Goal: Check status: Check status

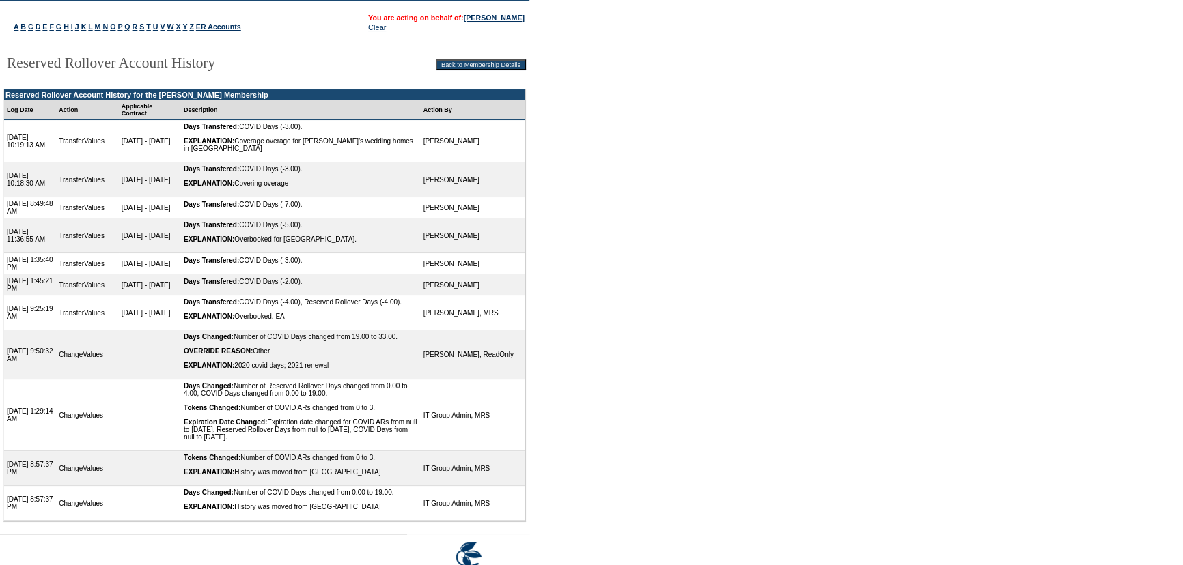
scroll to position [124, 0]
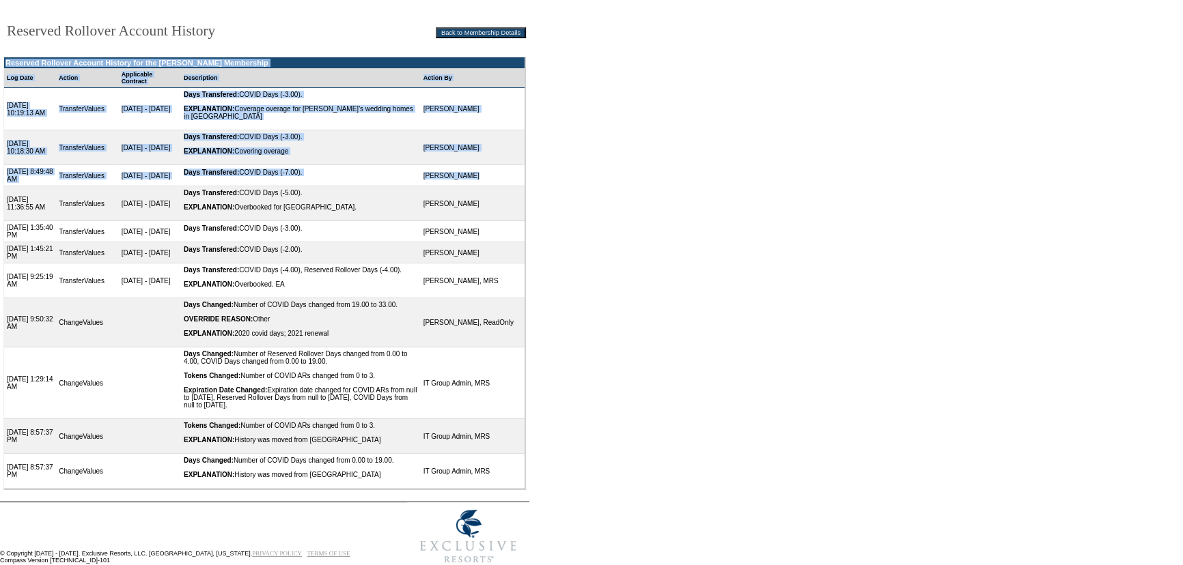
drag, startPoint x: 7, startPoint y: 63, endPoint x: 490, endPoint y: 178, distance: 497.1
click at [490, 178] on tbody "Reserved Rollover Account History for the Leo Horey Membership Log Date Action …" at bounding box center [264, 273] width 520 height 432
copy tbody "Reserved Rollover Account History for the Leo Horey Membership Log Date Action …"
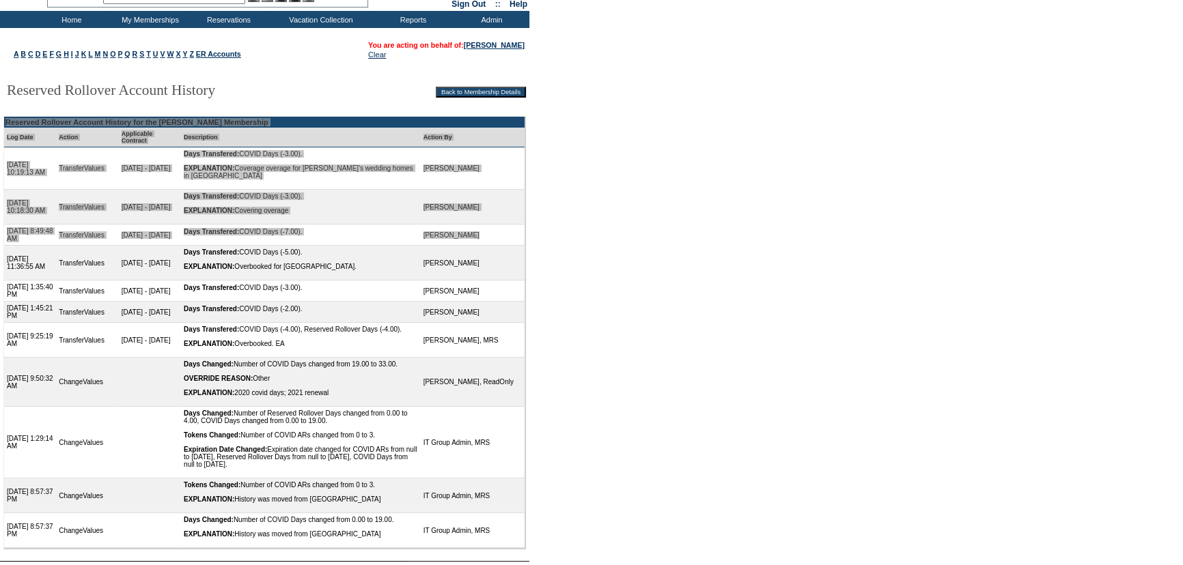
scroll to position [0, 0]
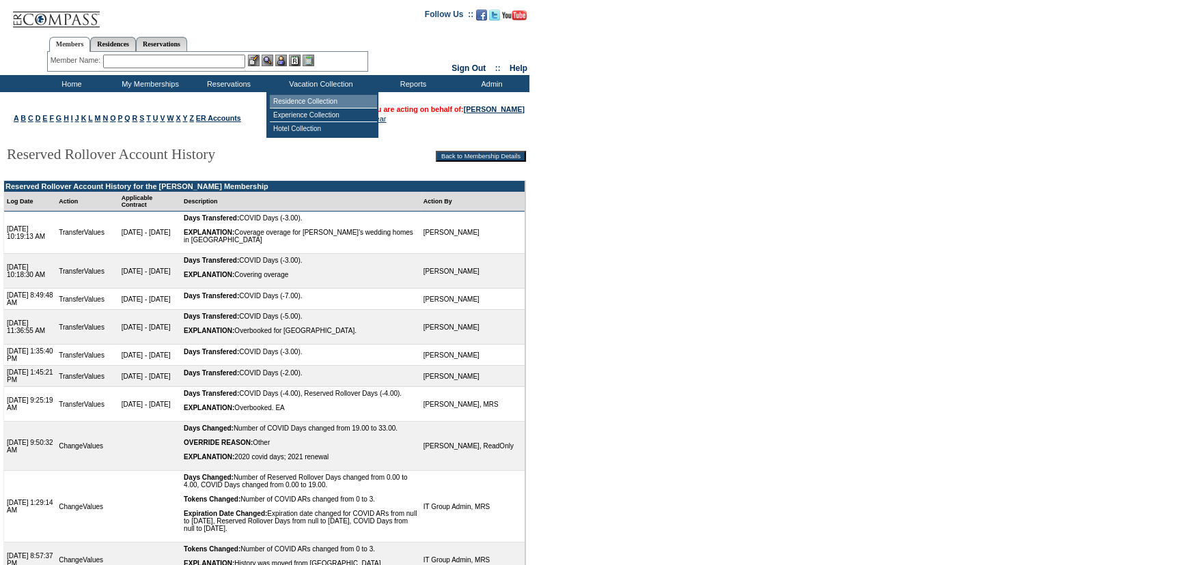
click at [313, 103] on td "Residence Collection" at bounding box center [323, 102] width 107 height 14
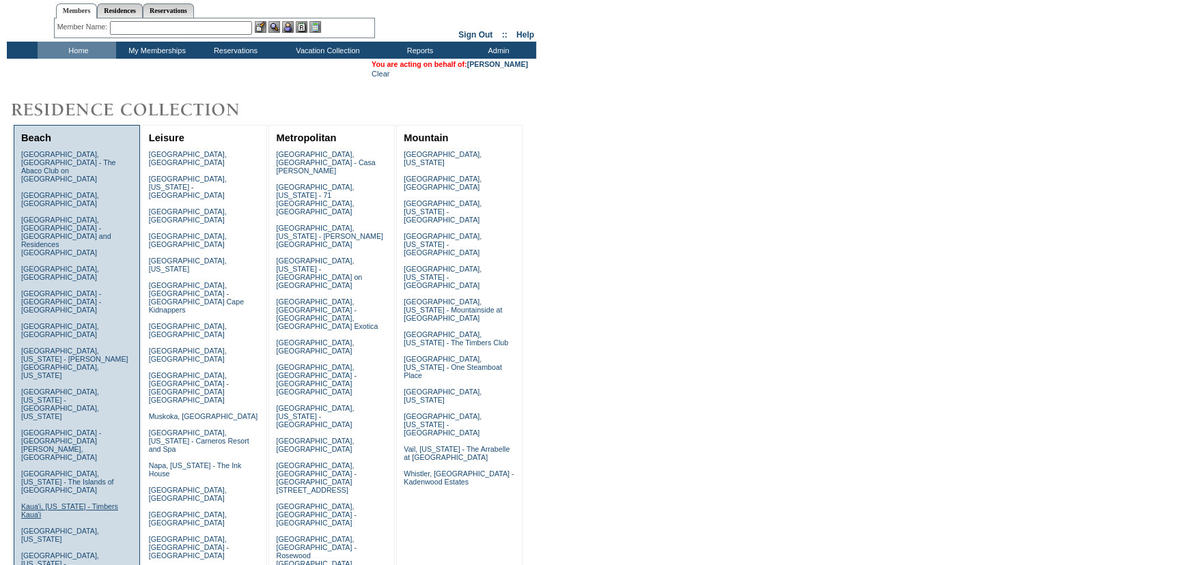
scroll to position [61, 0]
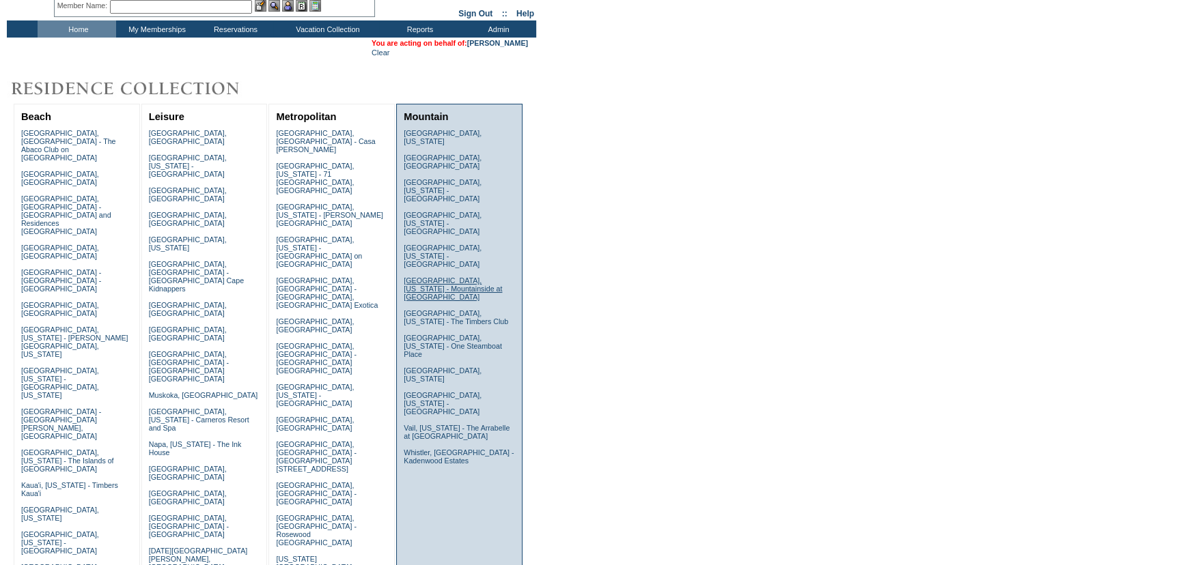
click at [410, 277] on link "[GEOGRAPHIC_DATA], [US_STATE] - Mountainside at [GEOGRAPHIC_DATA]" at bounding box center [453, 289] width 98 height 25
